Goal: Transaction & Acquisition: Purchase product/service

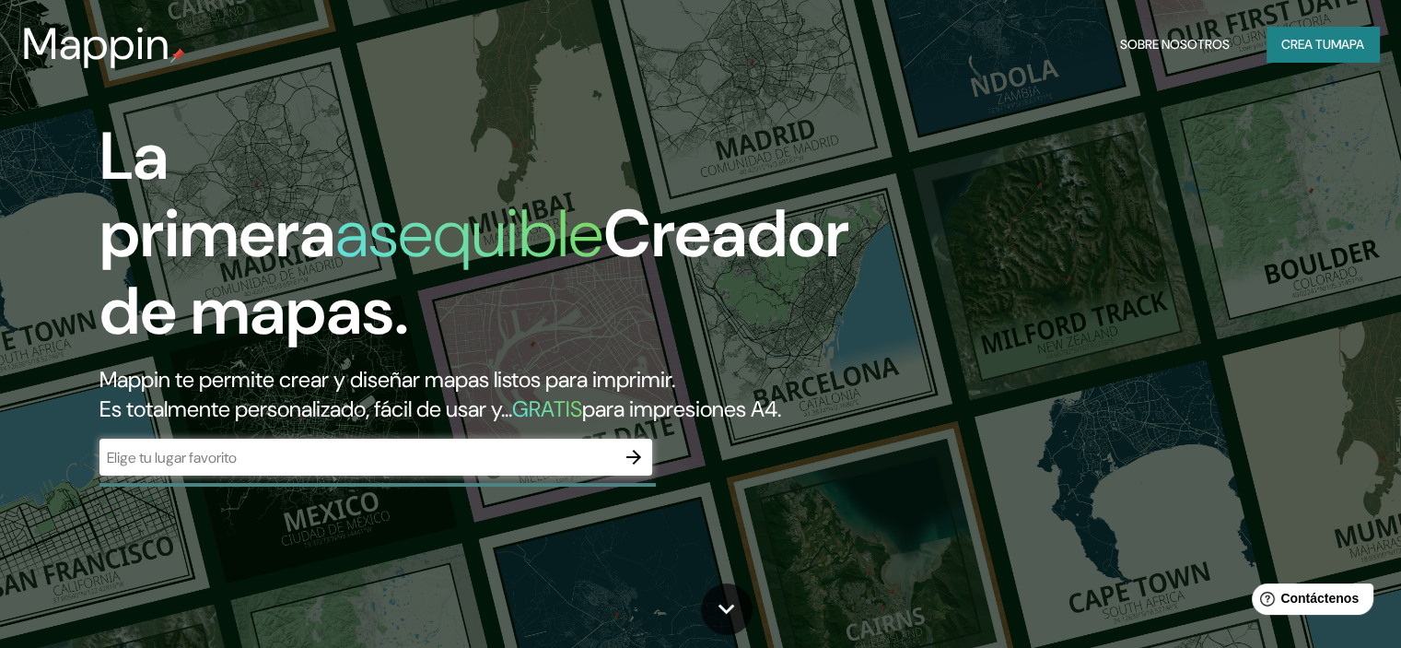
click at [555, 479] on div "​" at bounding box center [375, 459] width 553 height 41
click at [563, 468] on input "text" at bounding box center [357, 457] width 516 height 21
click at [637, 464] on icon "button" at bounding box center [633, 457] width 15 height 15
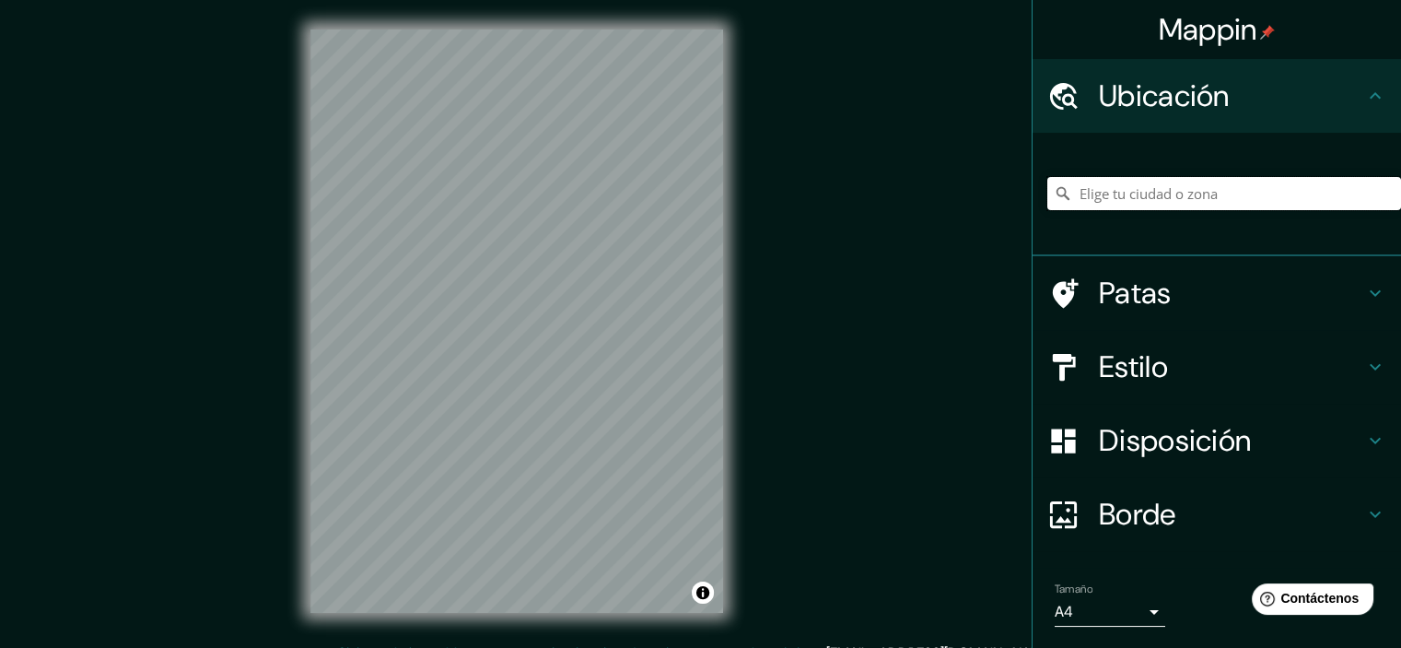
click at [1093, 198] on input "Elige tu ciudad o zona" at bounding box center [1224, 193] width 354 height 33
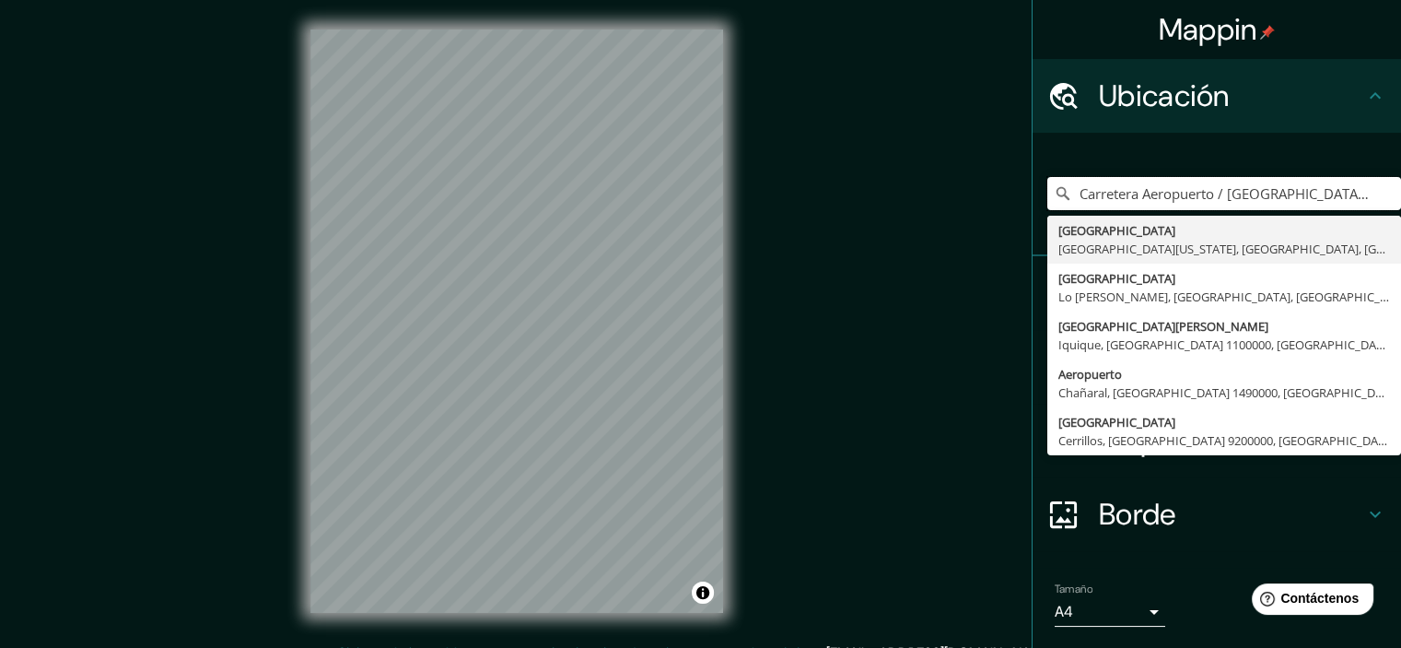
type input "Carretera Aeropuerto / [GEOGRAPHIC_DATA], [GEOGRAPHIC_DATA], [GEOGRAPHIC_DATA],…"
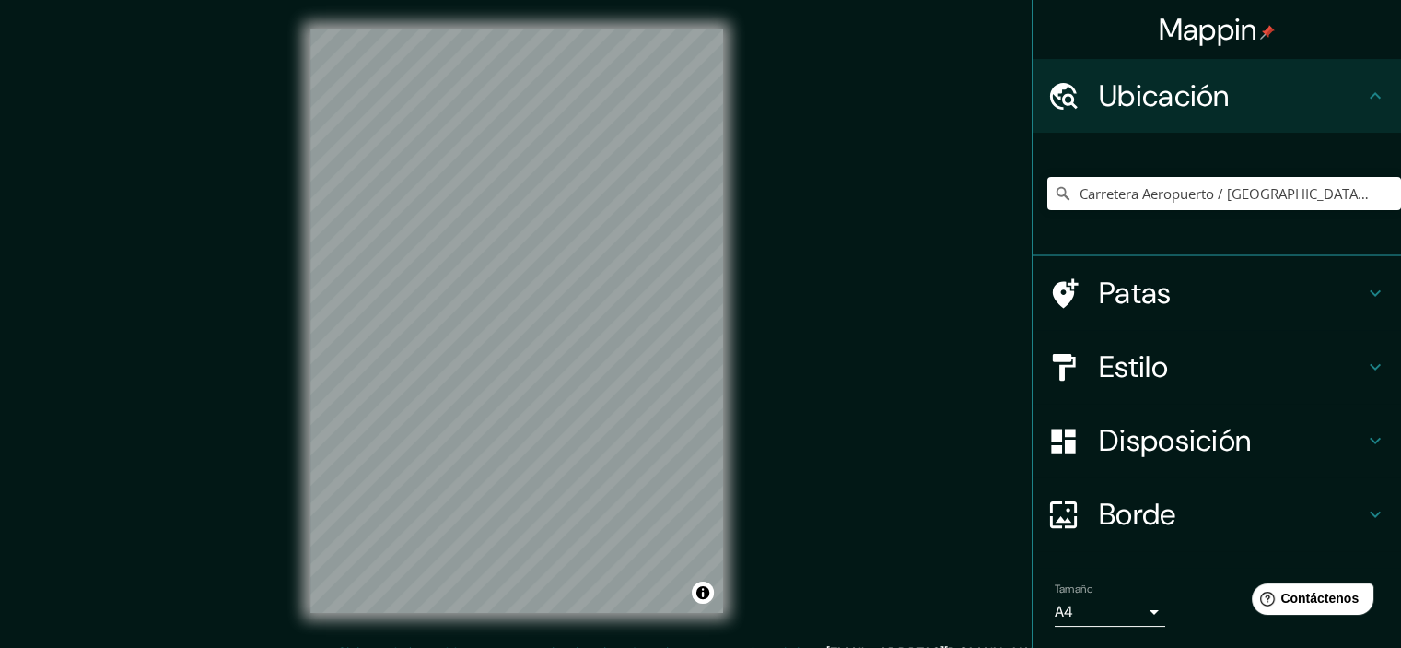
click at [789, 219] on div "Mappin Ubicación Carretera Aeropuerto / [GEOGRAPHIC_DATA], [GEOGRAPHIC_DATA], […" at bounding box center [700, 336] width 1401 height 672
click at [737, 114] on div "© Mapbox © OpenStreetMap Improve this map" at bounding box center [517, 321] width 472 height 642
click at [1133, 111] on font "Ubicación" at bounding box center [1164, 95] width 131 height 39
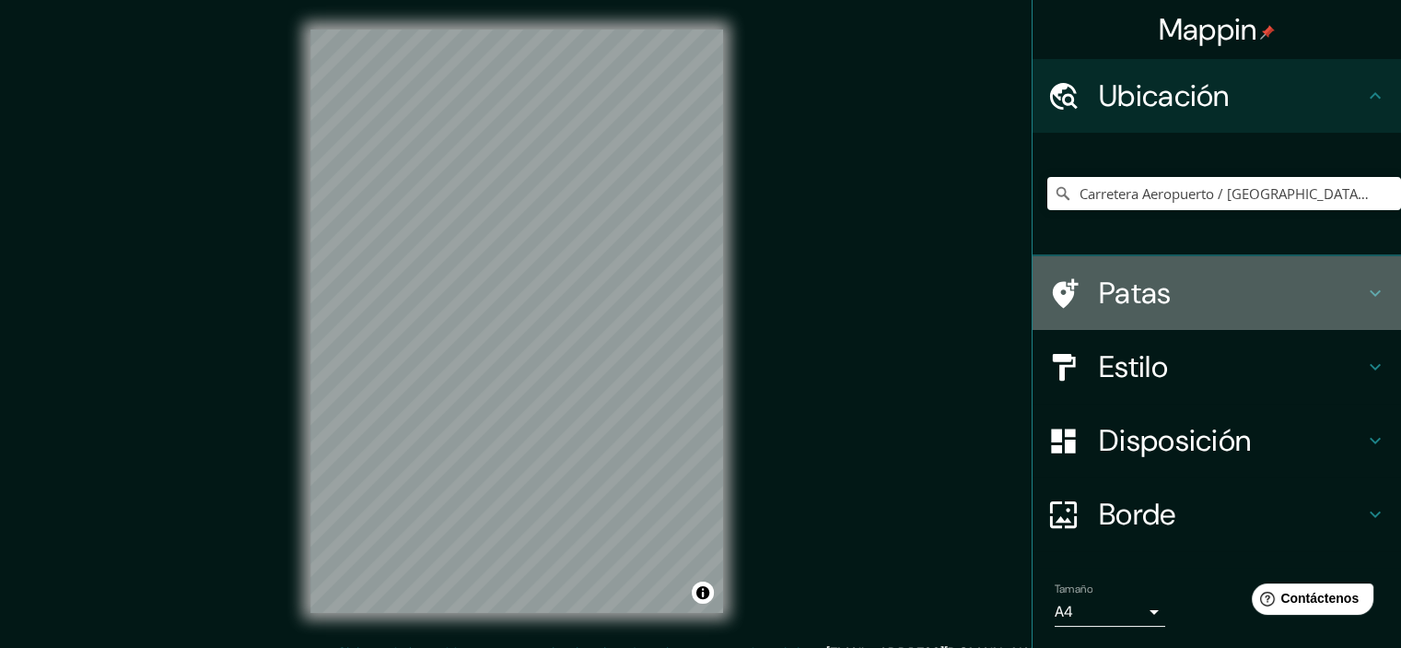
click at [1083, 285] on div at bounding box center [1073, 293] width 52 height 32
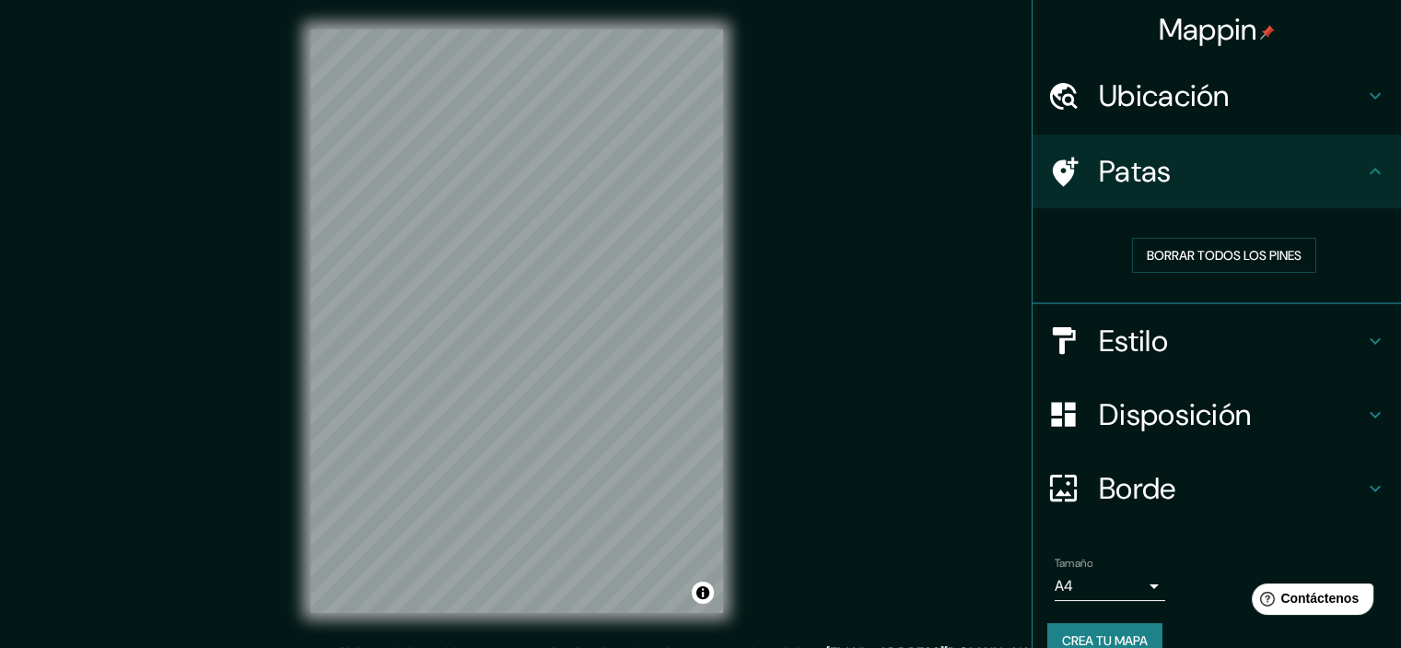
click at [808, 433] on div "Mappin Ubicación Carretera Aeropuerto / [GEOGRAPHIC_DATA], [GEOGRAPHIC_DATA], […" at bounding box center [700, 336] width 1401 height 672
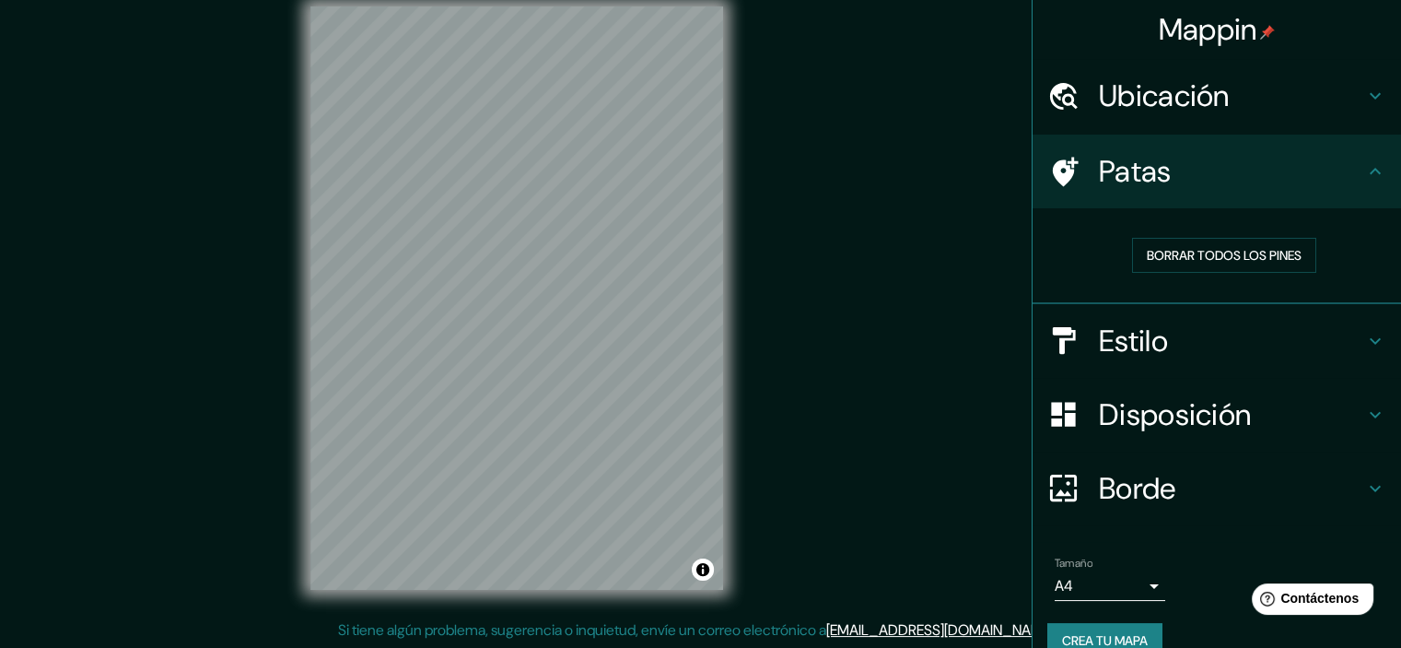
click at [1057, 582] on body "Mappin Ubicación Carretera Aeropuerto / [GEOGRAPHIC_DATA], [GEOGRAPHIC_DATA], […" at bounding box center [700, 301] width 1401 height 648
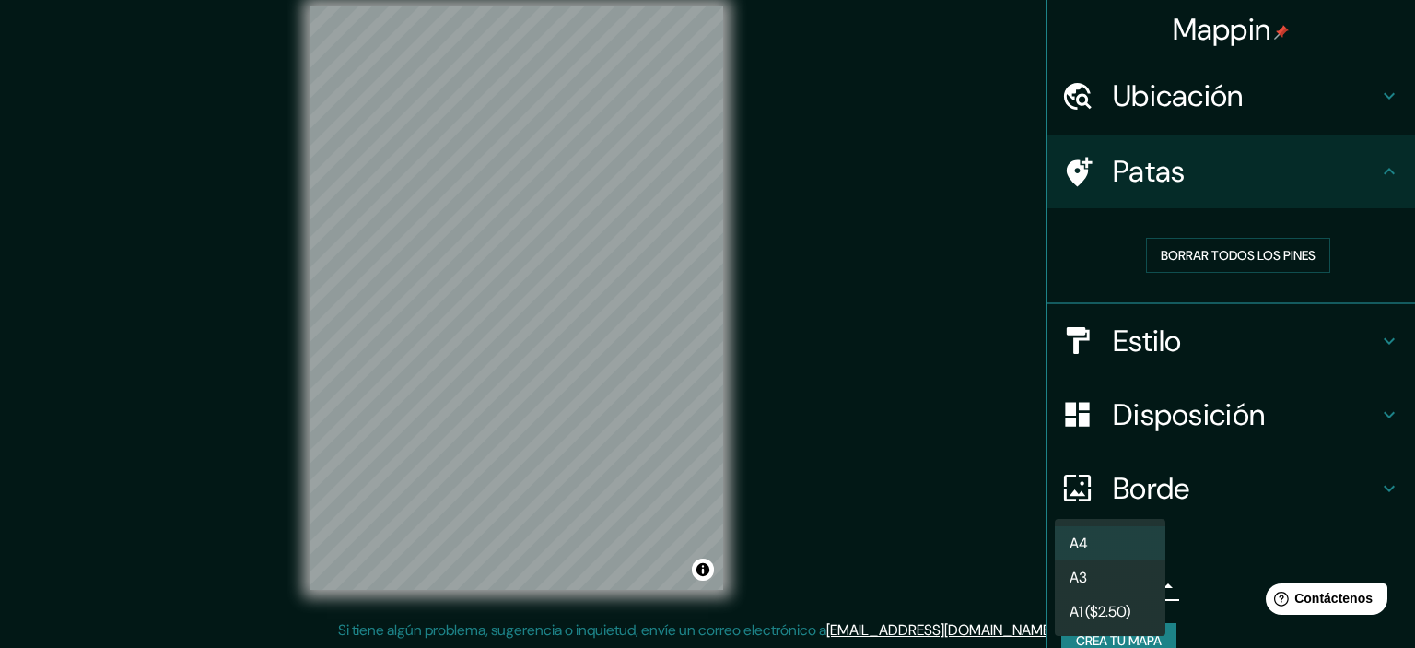
click at [1072, 580] on font "A3" at bounding box center [1079, 576] width 18 height 19
type input "a4"
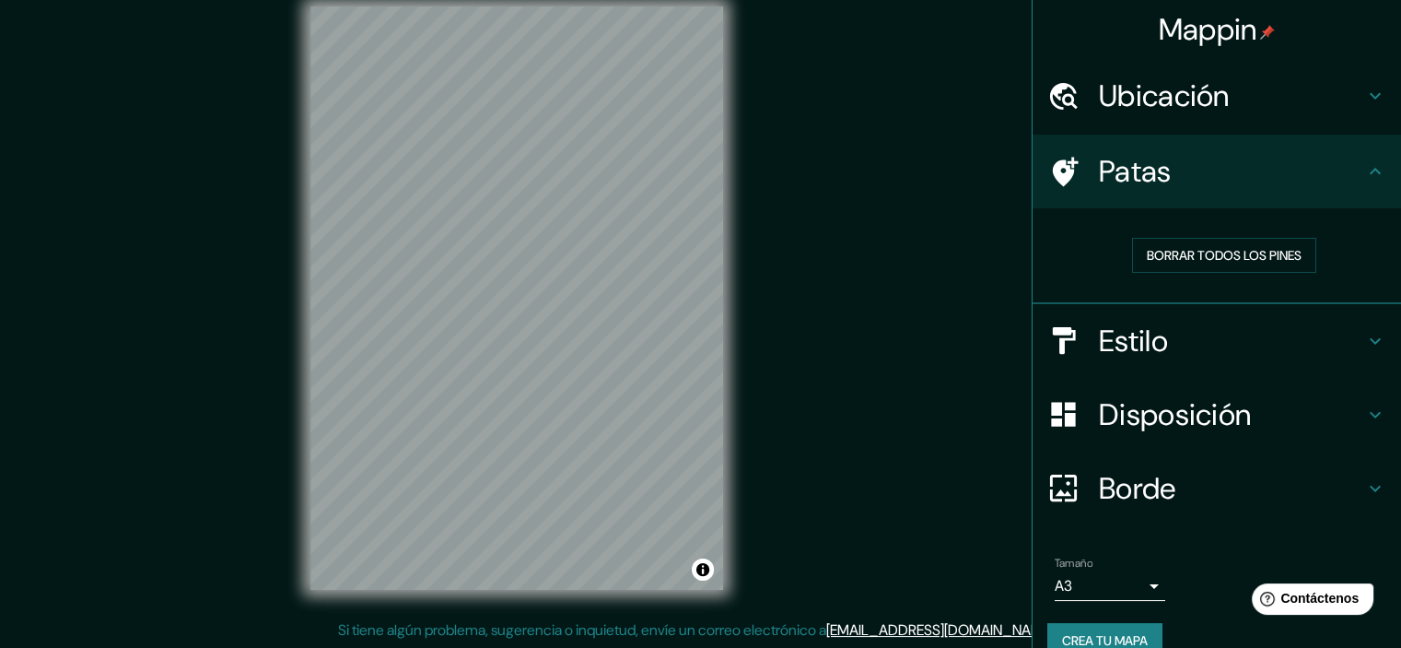
click at [848, 210] on div "Mappin Ubicación Carretera Aeropuerto / [GEOGRAPHIC_DATA], [GEOGRAPHIC_DATA], […" at bounding box center [700, 313] width 1401 height 672
click at [226, 435] on div "Mappin Ubicación Carretera Aeropuerto / [GEOGRAPHIC_DATA], [GEOGRAPHIC_DATA], […" at bounding box center [700, 313] width 1401 height 672
